Goal: Check status: Check status

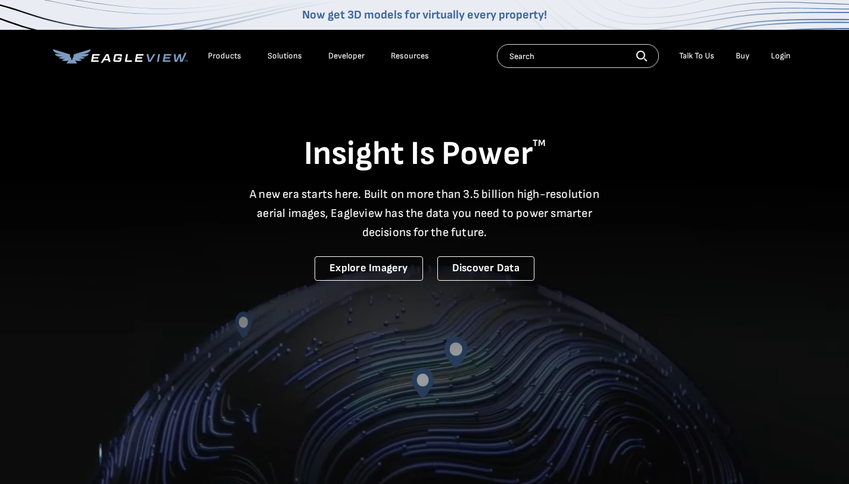
click at [783, 55] on div "Login" at bounding box center [781, 56] width 20 height 11
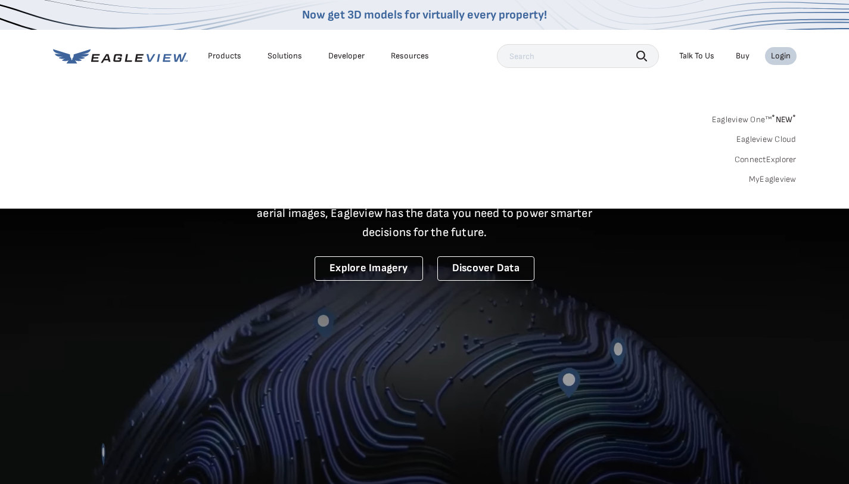
click at [780, 54] on div "Login" at bounding box center [781, 56] width 20 height 11
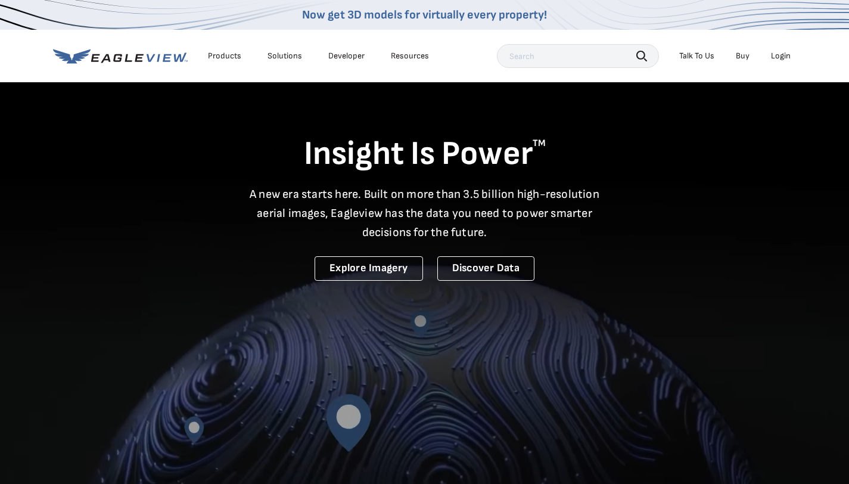
click at [780, 54] on div "Login" at bounding box center [781, 56] width 20 height 11
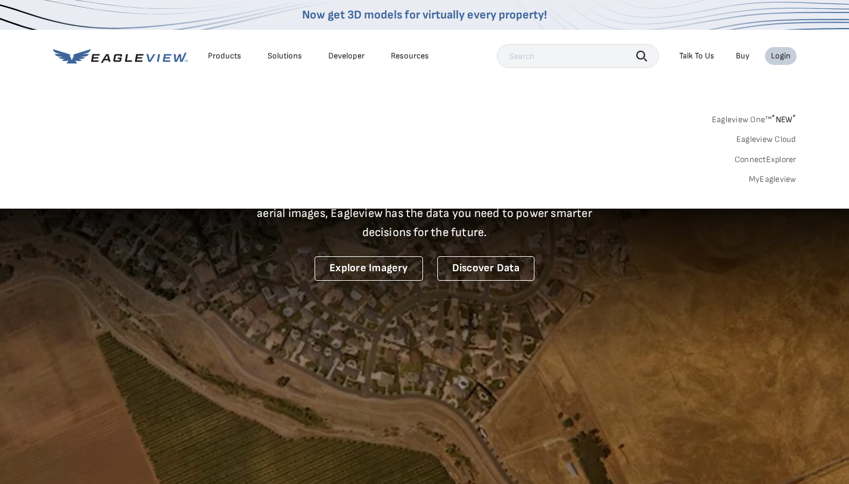
click at [775, 181] on link "MyEagleview" at bounding box center [773, 179] width 48 height 11
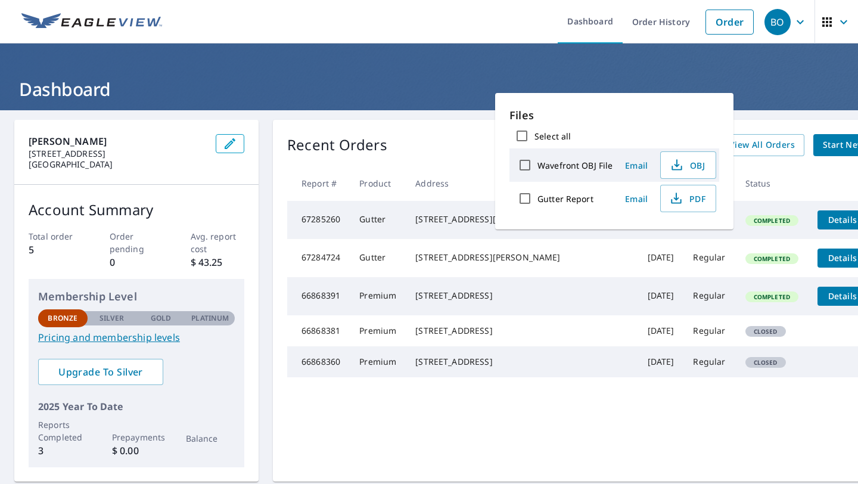
click at [618, 455] on div "Recent Orders View All Orders Start New Order Report # Product Address Date Del…" at bounding box center [594, 301] width 643 height 362
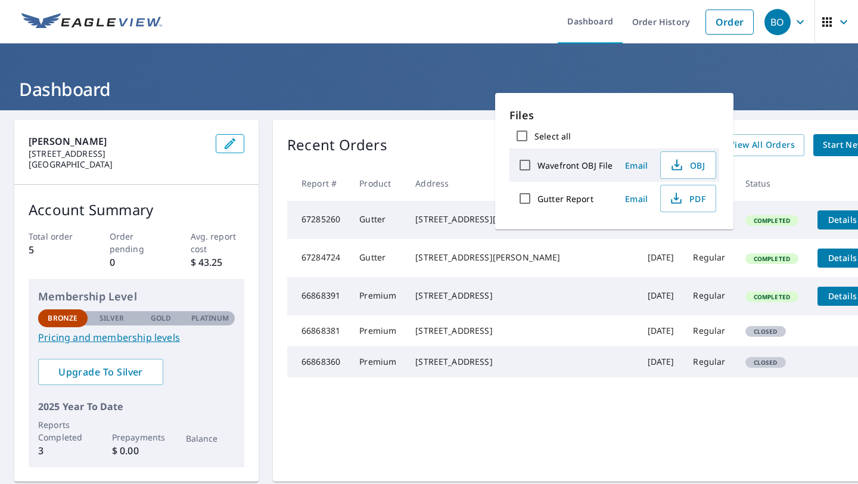
click at [556, 438] on div "Recent Orders View All Orders Start New Order Report # Product Address Date Del…" at bounding box center [594, 301] width 643 height 362
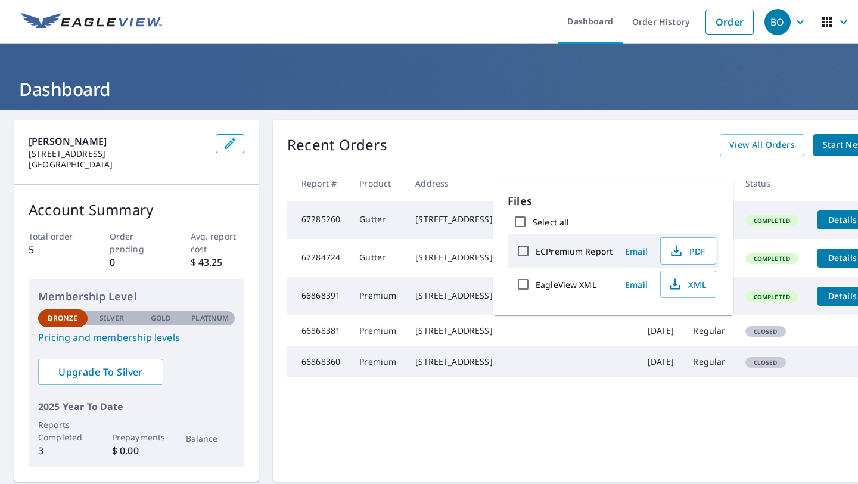
click at [582, 450] on div "Recent Orders View All Orders Start New Order Report # Product Address Date Del…" at bounding box center [594, 301] width 643 height 362
